Goal: Transaction & Acquisition: Purchase product/service

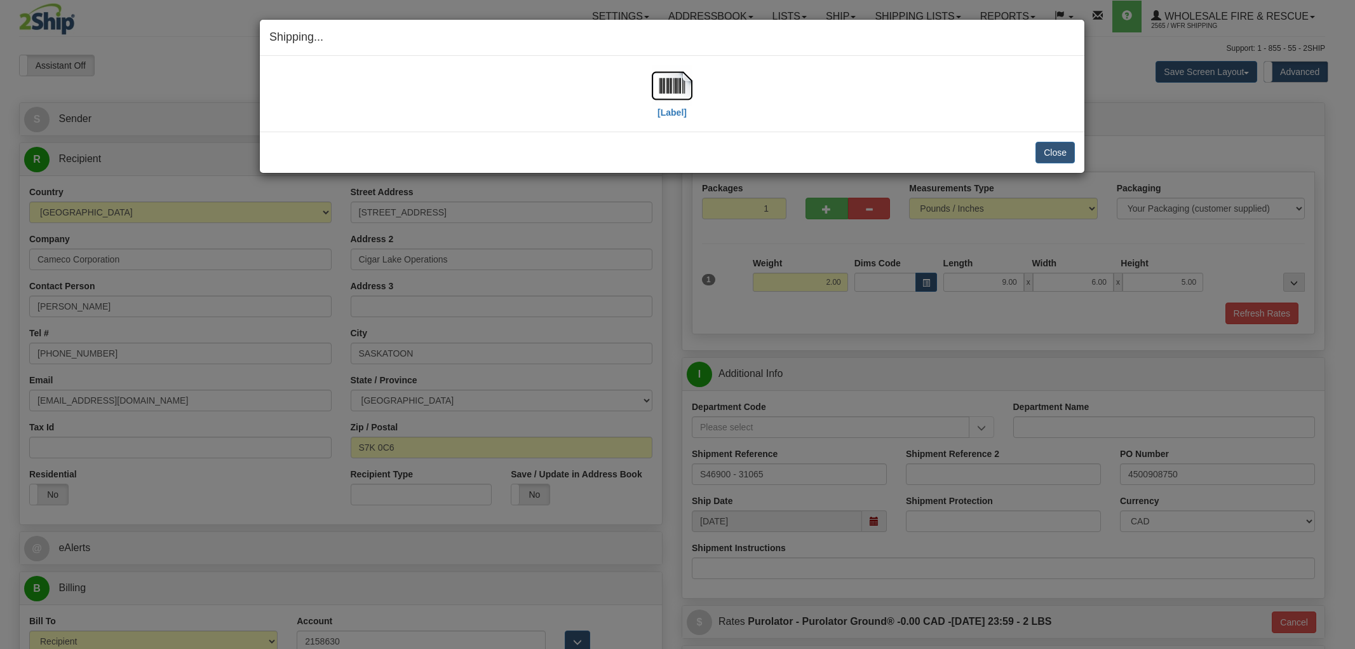
select select "2"
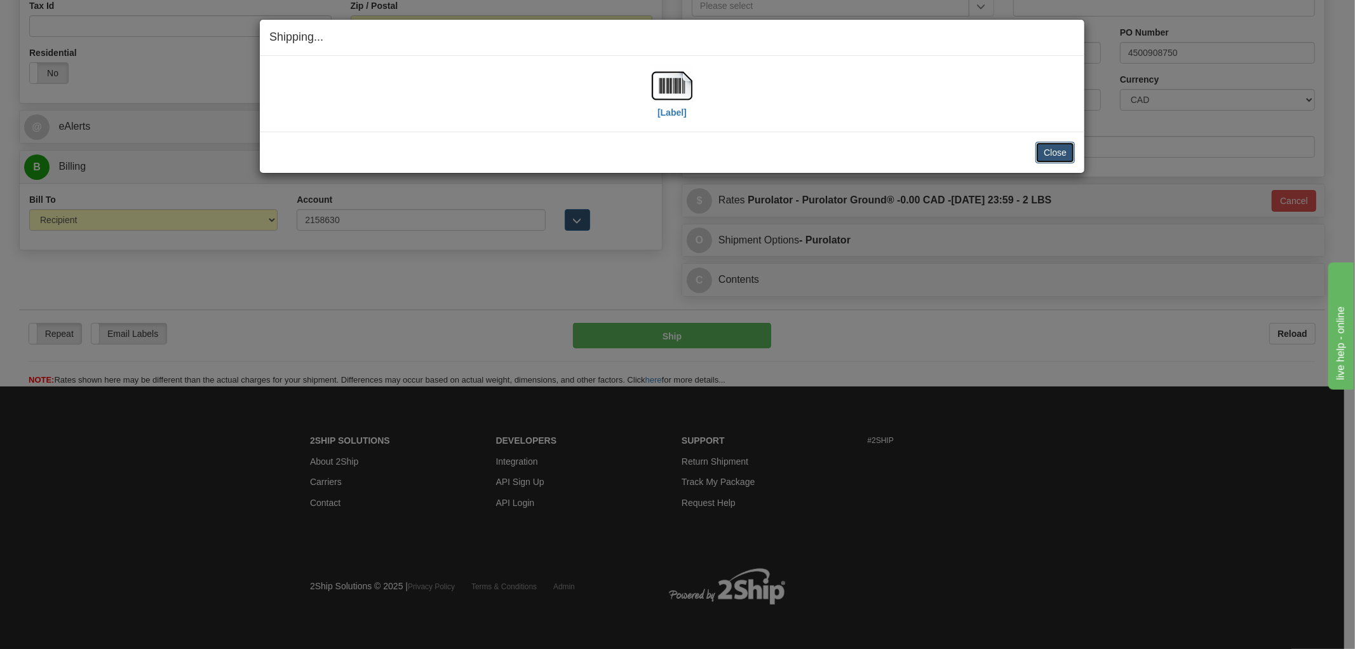
click at [1051, 149] on button "Close" at bounding box center [1055, 153] width 39 height 22
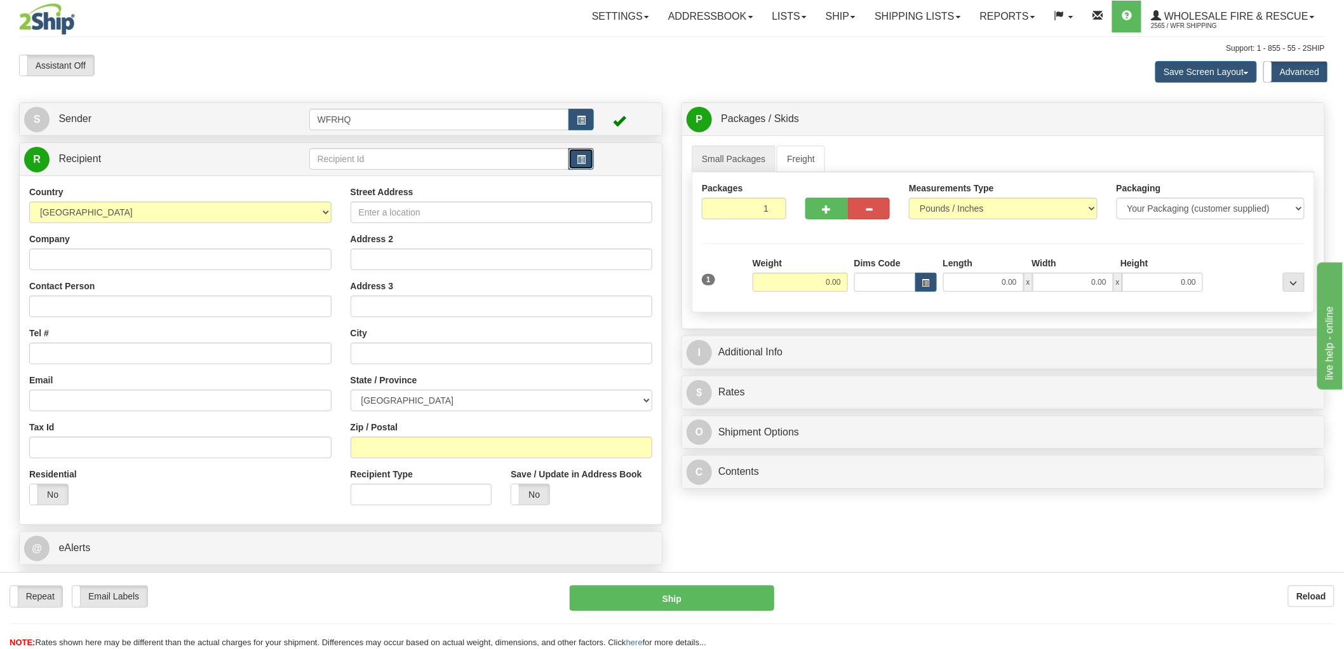
click at [574, 156] on button "button" at bounding box center [581, 159] width 25 height 22
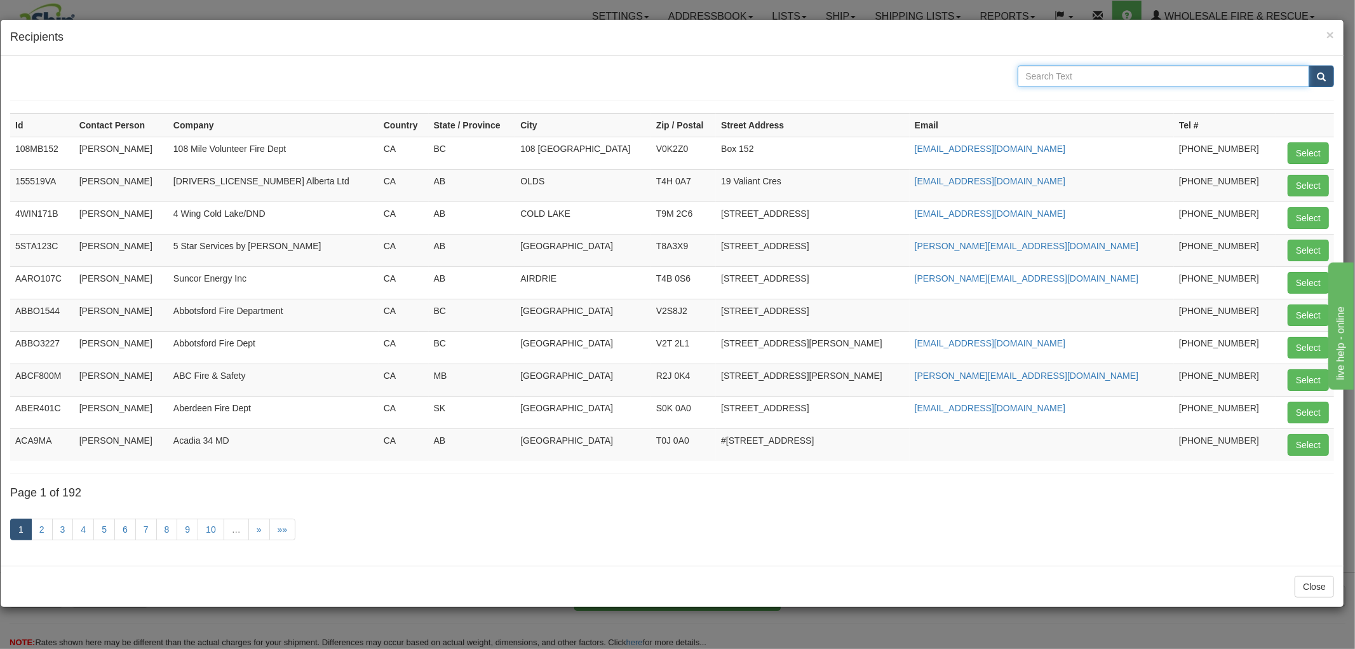
click at [1085, 81] on input "text" at bounding box center [1164, 76] width 292 height 22
type input "[PERSON_NAME]"
click at [1309, 65] on button "submit" at bounding box center [1321, 76] width 25 height 22
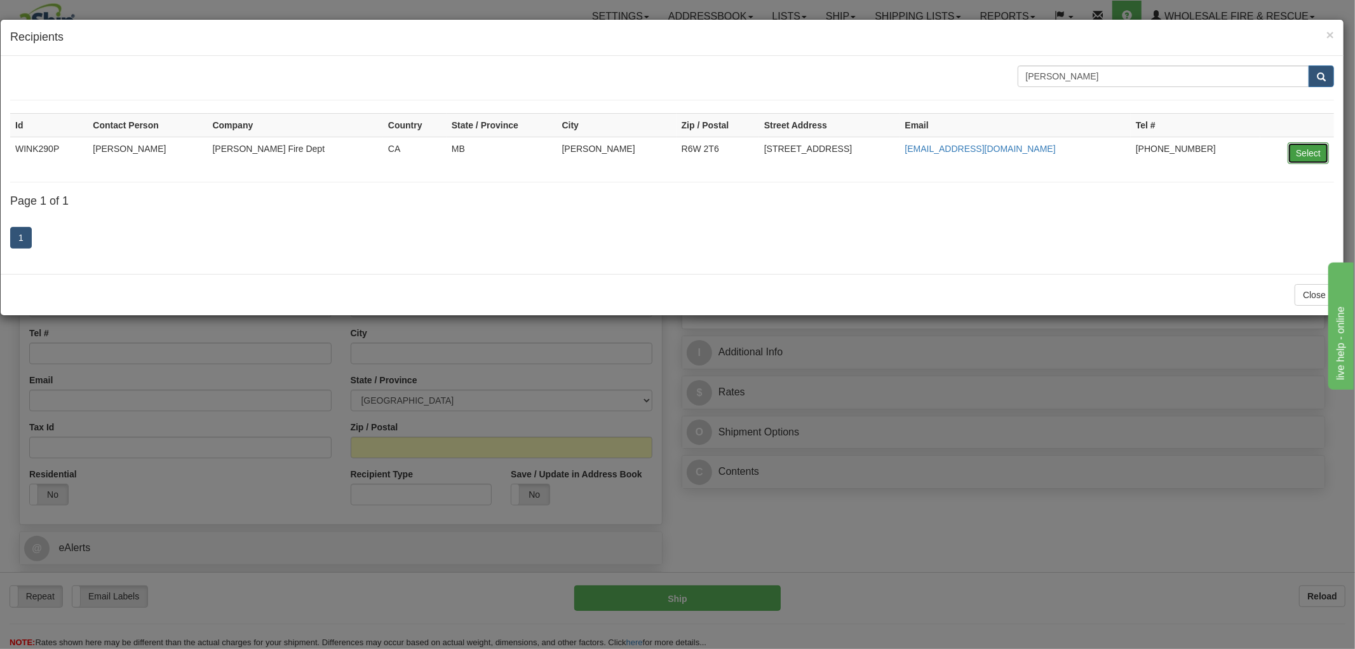
click at [1320, 150] on button "Select" at bounding box center [1308, 153] width 41 height 22
type input "WINK290P"
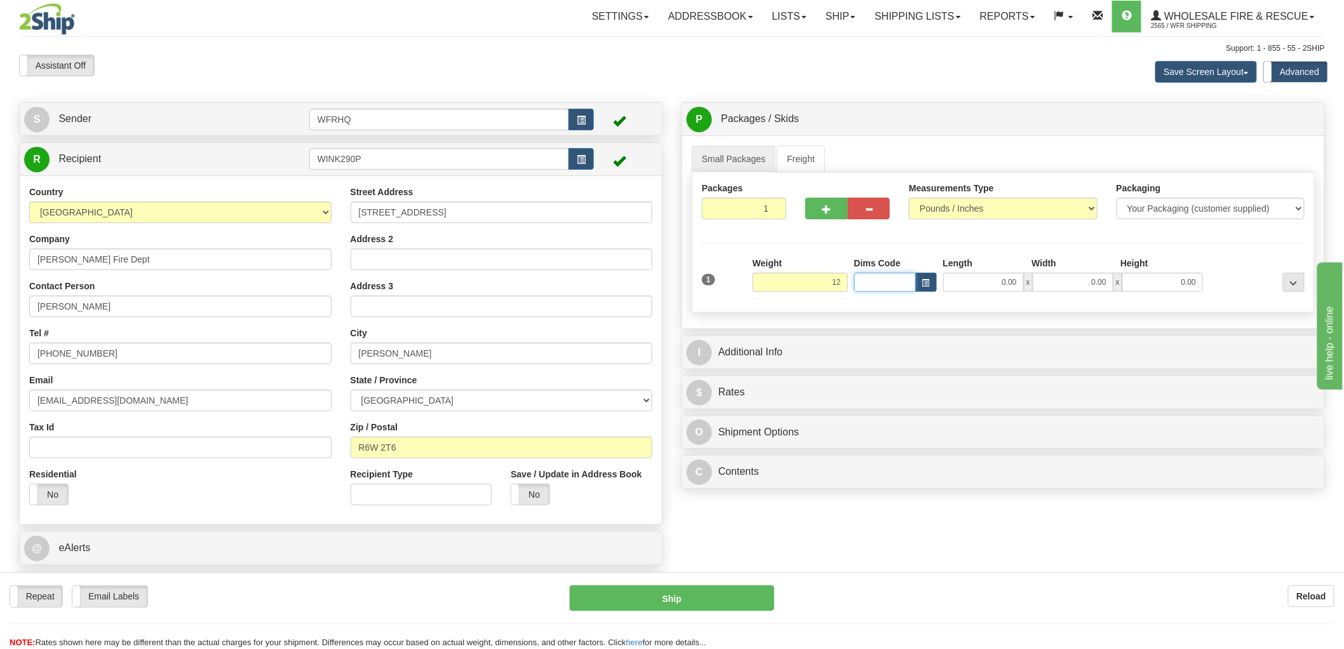
type input "12.00"
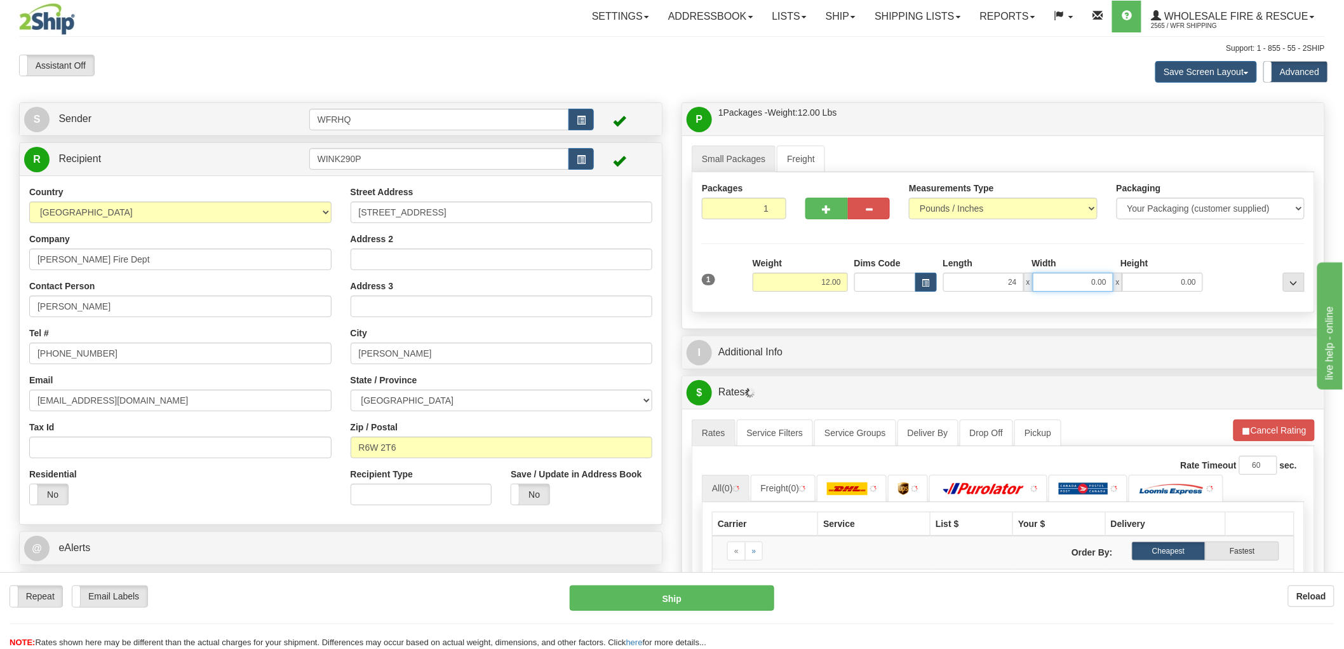
type input "24.00"
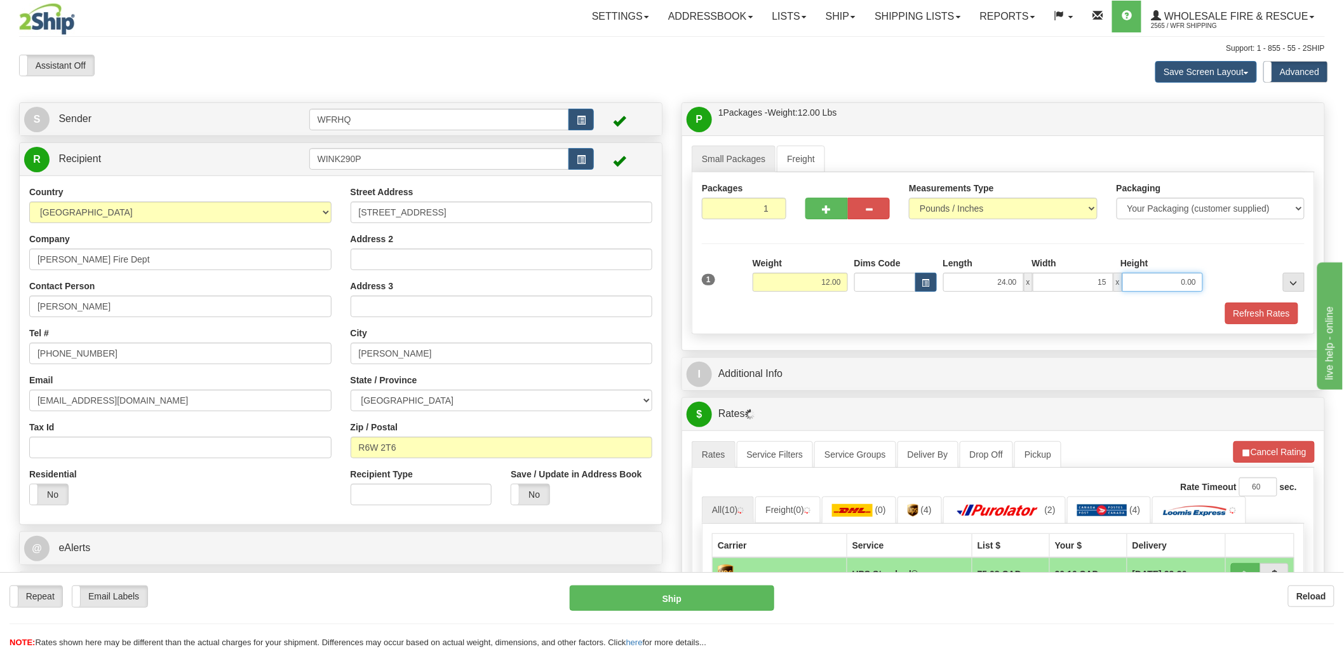
type input "15.00"
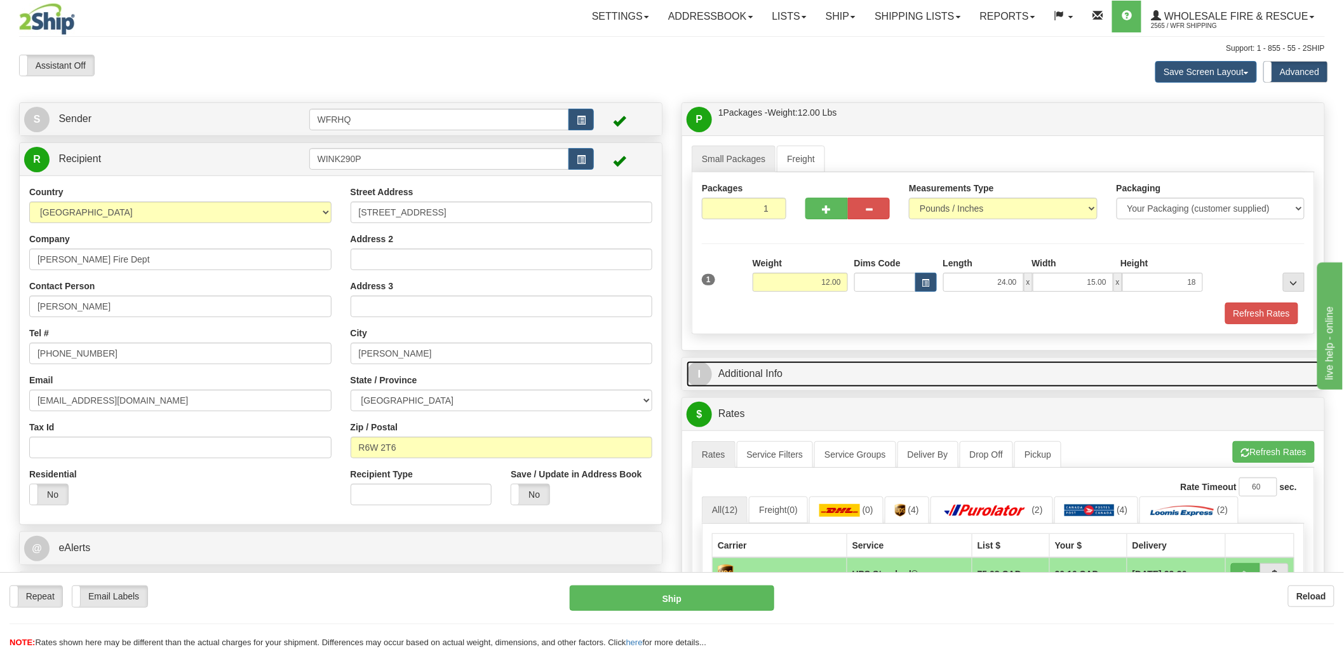
type input "18.00"
click at [750, 380] on link "I Additional Info" at bounding box center [1003, 374] width 633 height 26
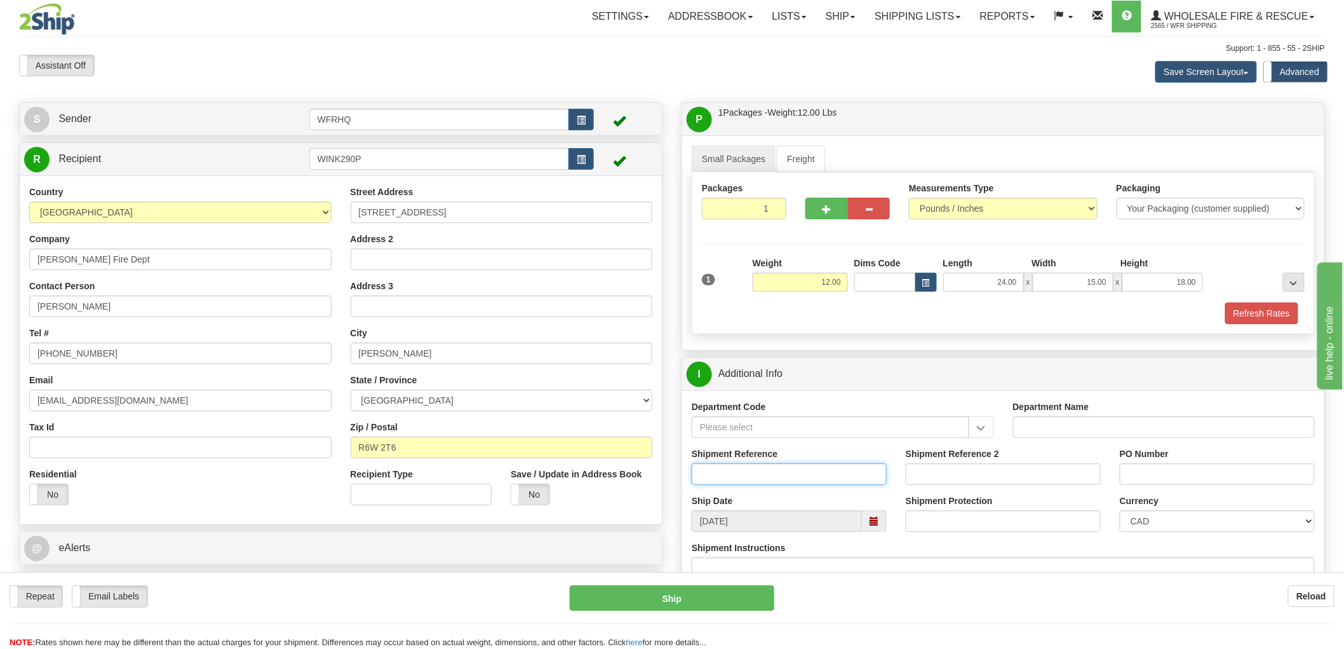
click at [731, 471] on input "Shipment Reference" at bounding box center [789, 474] width 195 height 22
type input "S46903 - 31077"
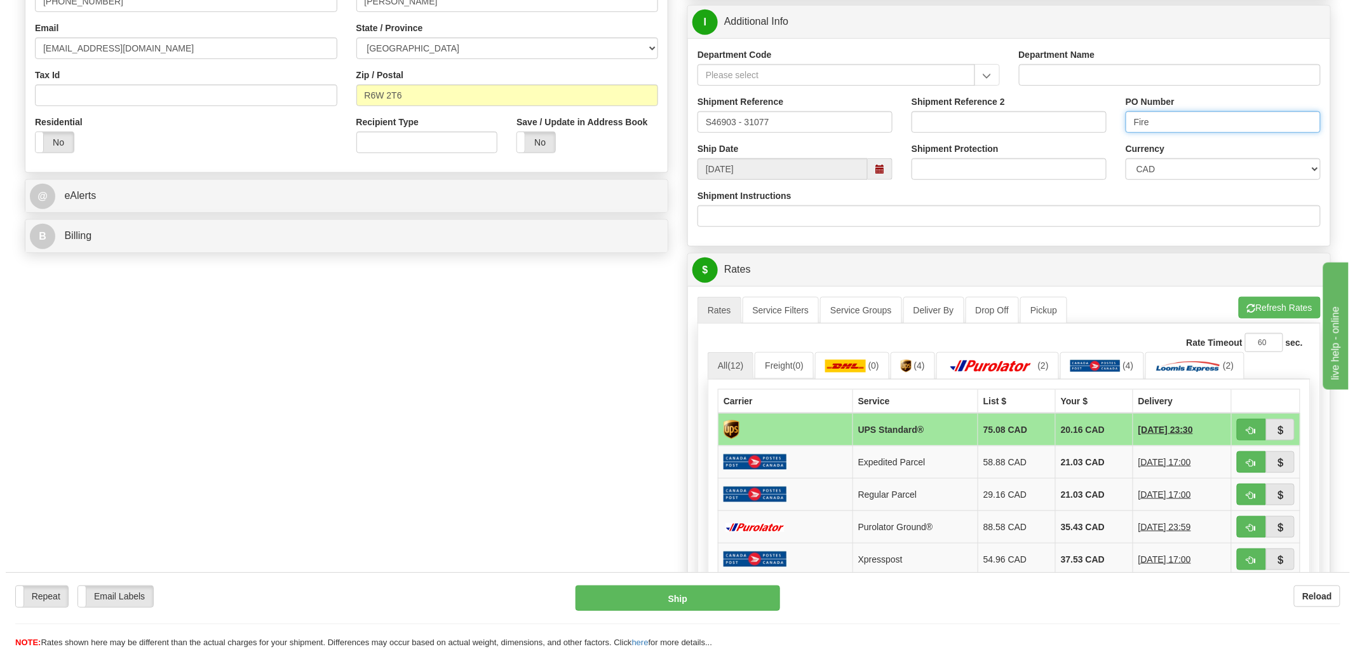
scroll to position [353, 0]
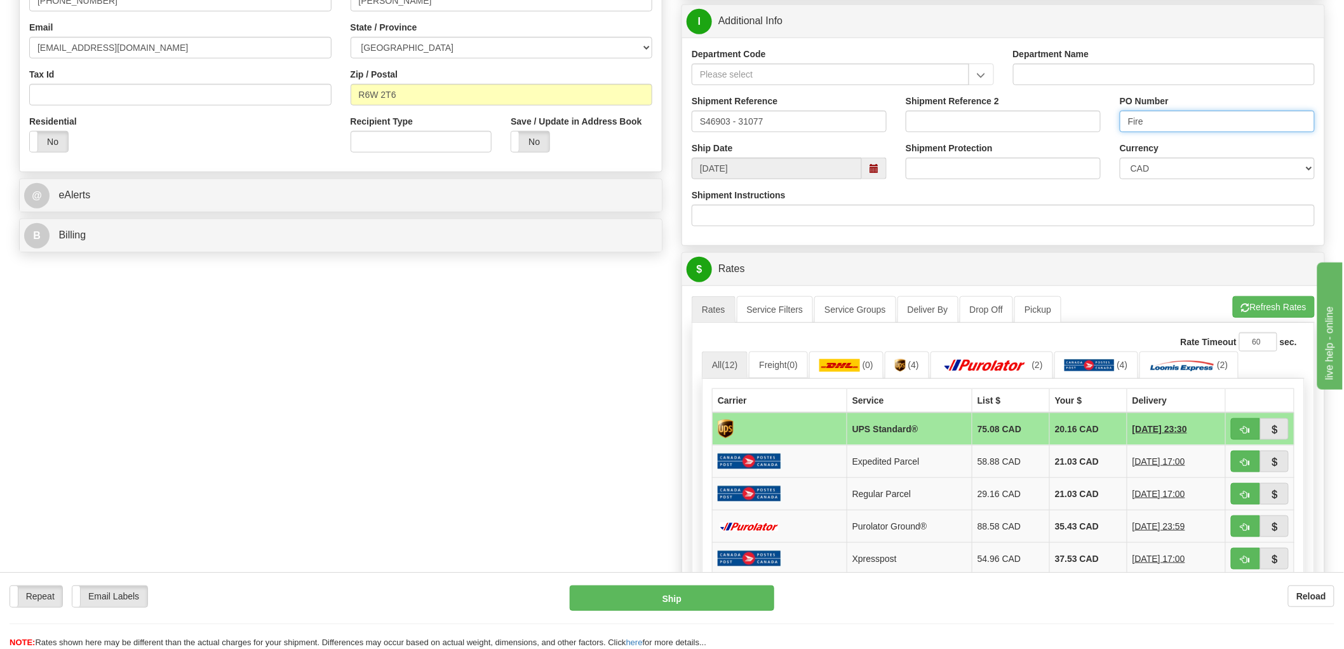
type input "Fire"
click at [1244, 429] on span "button" at bounding box center [1245, 430] width 9 height 8
type input "11"
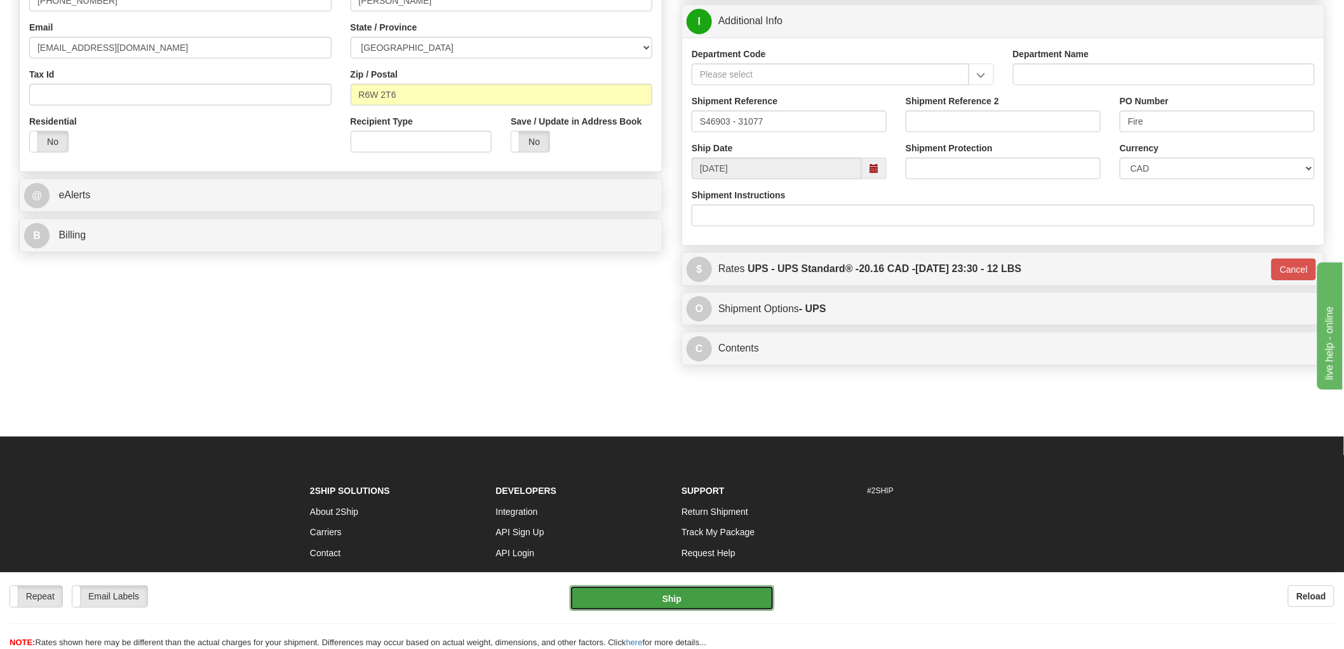
click at [664, 599] on button "Ship" at bounding box center [672, 597] width 205 height 25
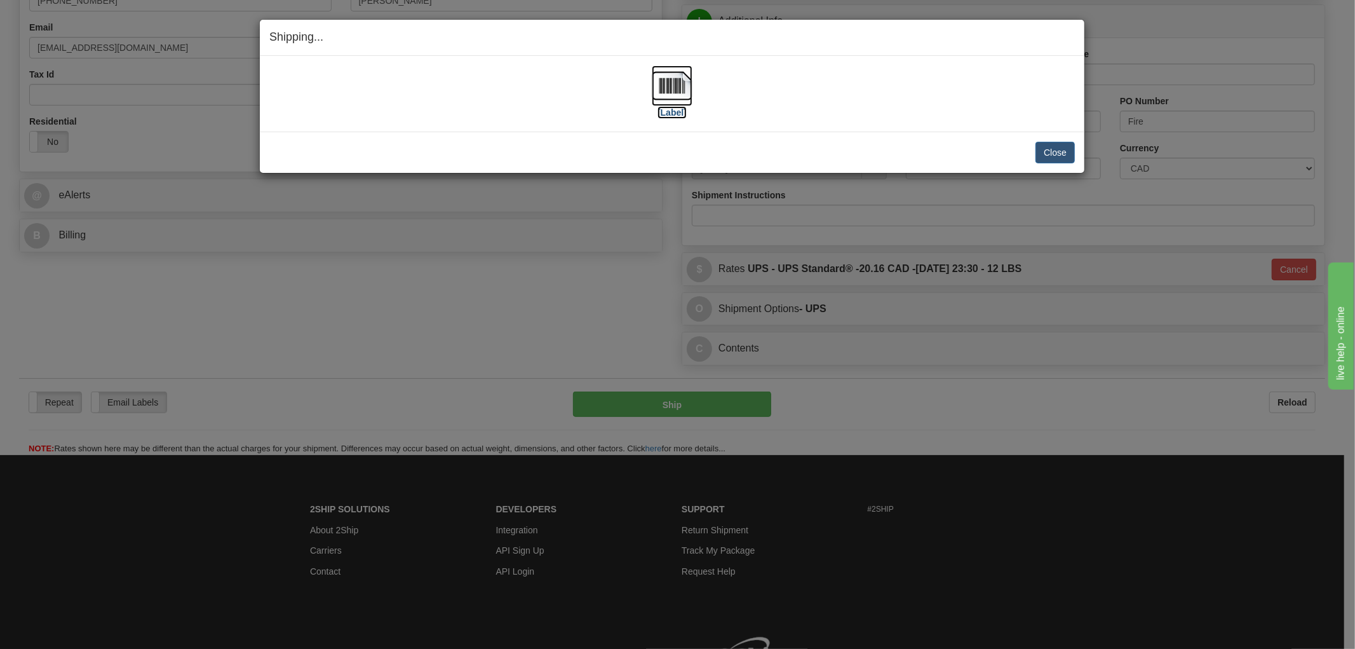
click at [681, 90] on img at bounding box center [672, 85] width 41 height 41
